Goal: Entertainment & Leisure: Consume media (video, audio)

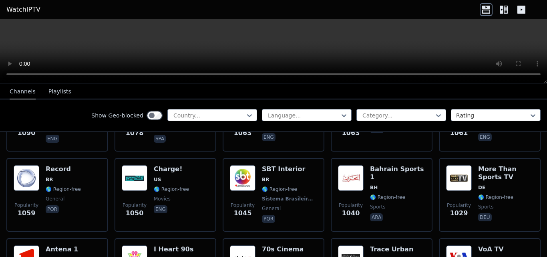
scroll to position [1203, 0]
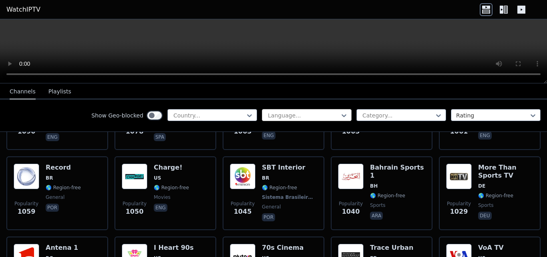
click at [284, 117] on div at bounding box center [303, 115] width 73 height 8
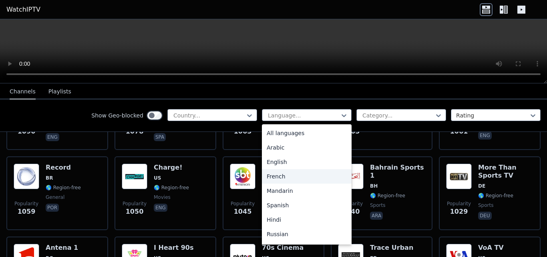
click at [272, 181] on div "French" at bounding box center [307, 176] width 90 height 14
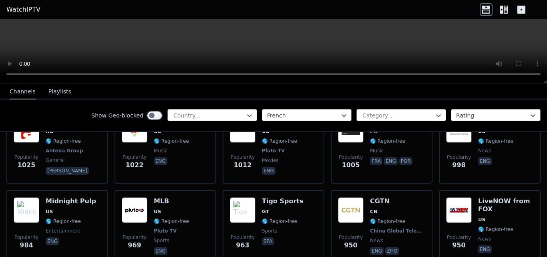
scroll to position [1329, 0]
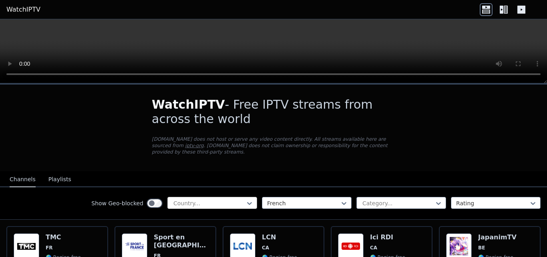
click at [203, 197] on div "Country..." at bounding box center [212, 203] width 90 height 12
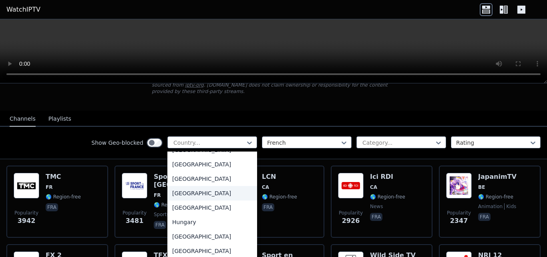
scroll to position [1145, 0]
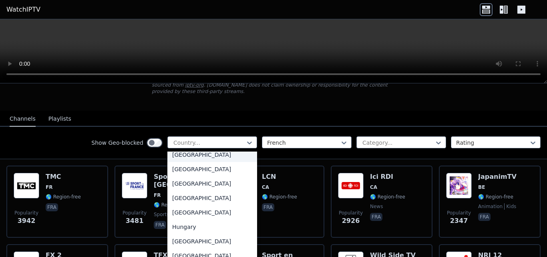
click at [195, 157] on div "[GEOGRAPHIC_DATA]" at bounding box center [212, 154] width 90 height 14
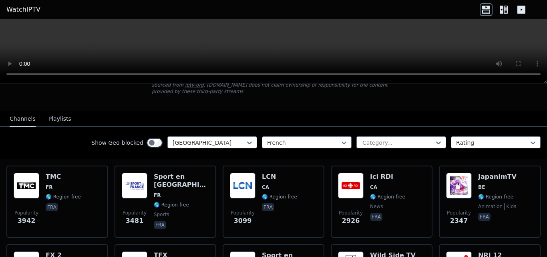
click at [547, 63] on video at bounding box center [273, 51] width 547 height 64
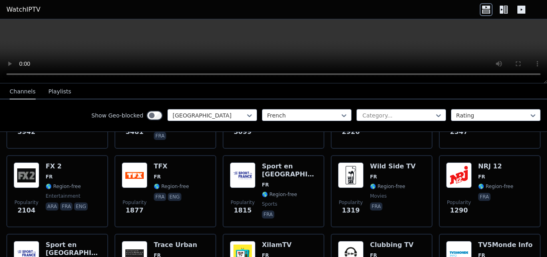
scroll to position [150, 0]
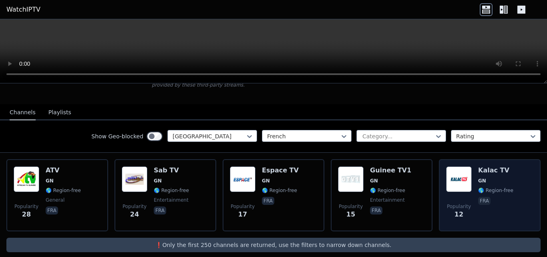
scroll to position [67, 0]
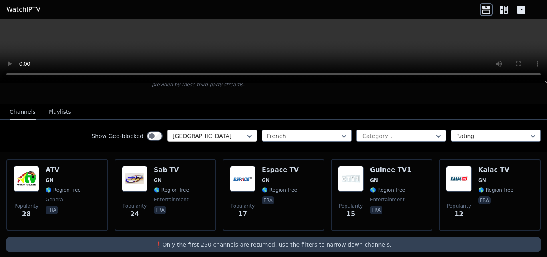
click at [236, 133] on div at bounding box center [209, 136] width 73 height 8
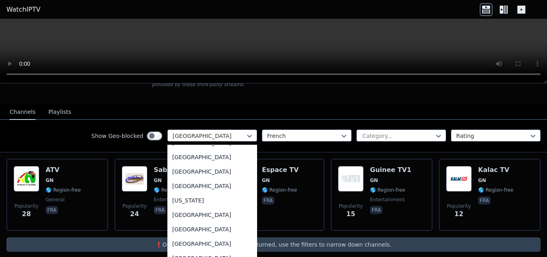
scroll to position [887, 0]
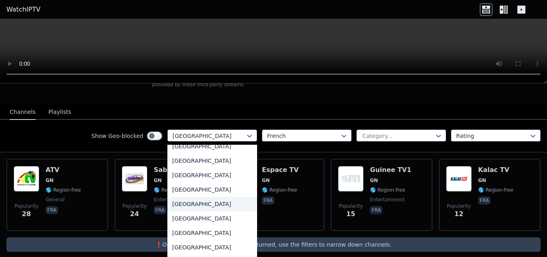
click at [183, 210] on div "[GEOGRAPHIC_DATA]" at bounding box center [212, 204] width 90 height 14
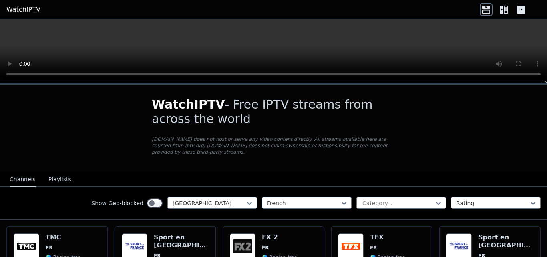
click at [51, 172] on button "Playlists" at bounding box center [59, 179] width 23 height 15
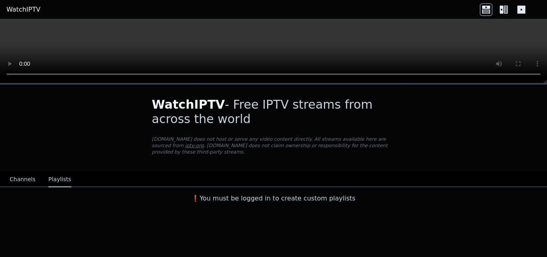
click at [22, 175] on button "Channels" at bounding box center [23, 179] width 26 height 15
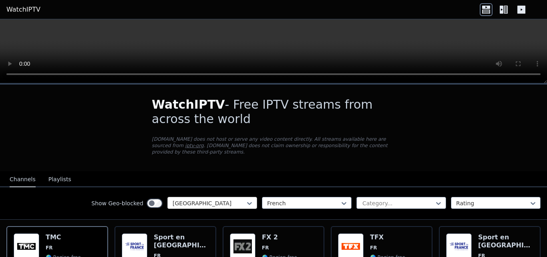
click at [230, 199] on div at bounding box center [209, 203] width 73 height 8
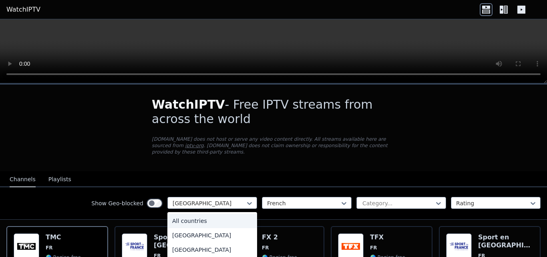
click at [203, 214] on div "All countries" at bounding box center [212, 221] width 90 height 14
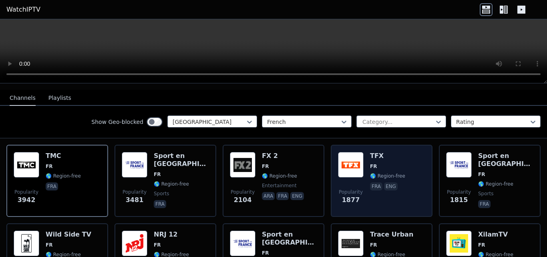
scroll to position [78, 0]
